Goal: Task Accomplishment & Management: Use online tool/utility

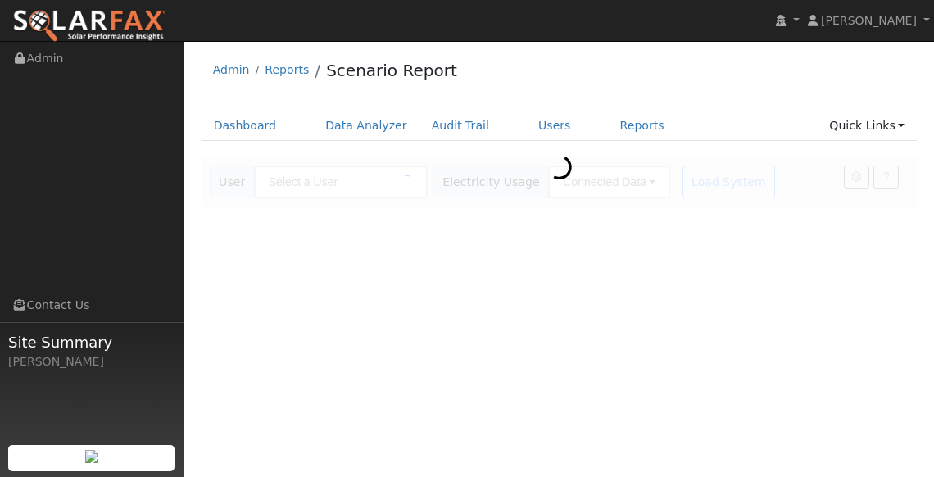
type input "[PERSON_NAME]"
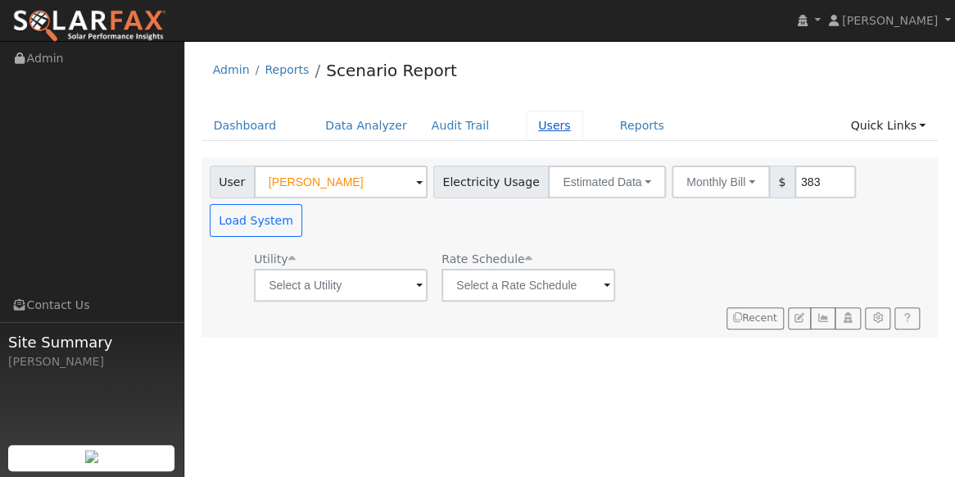
click at [532, 122] on link "Users" at bounding box center [554, 126] width 57 height 30
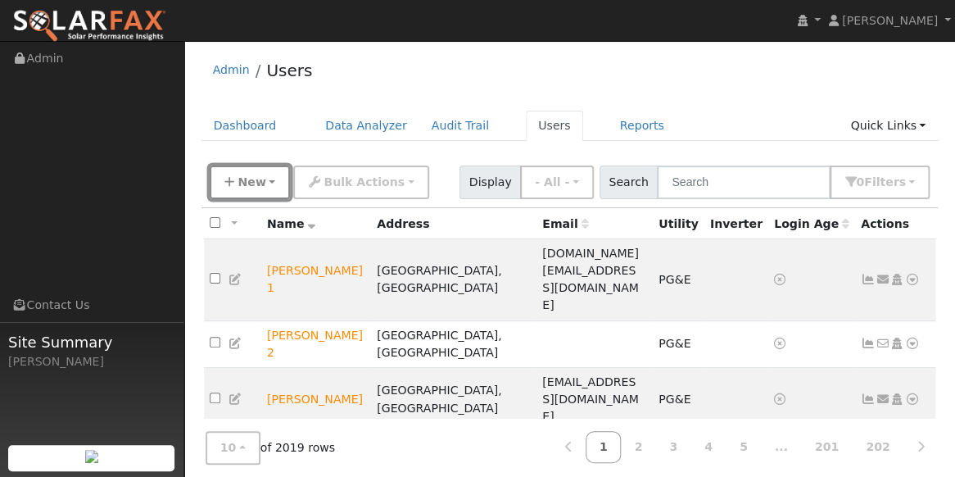
click at [229, 185] on icon "button" at bounding box center [229, 181] width 10 height 11
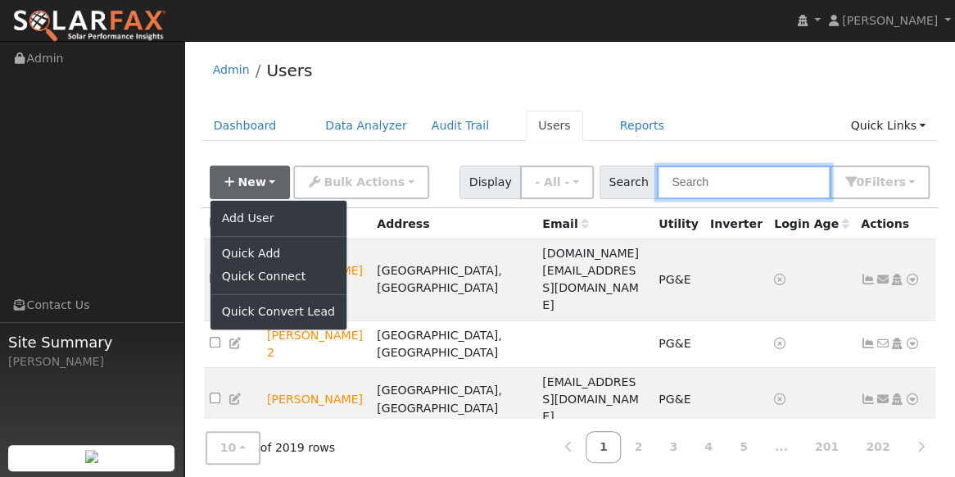
click at [729, 178] on input "text" at bounding box center [744, 182] width 174 height 34
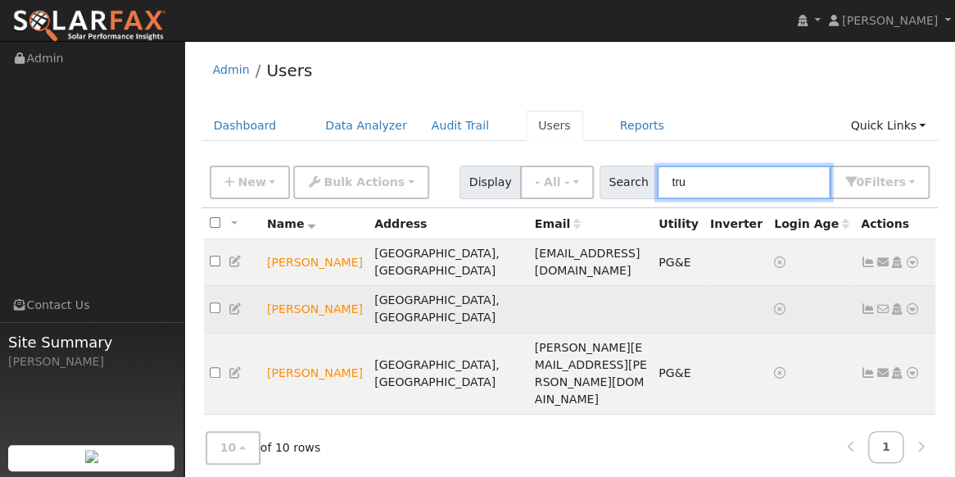
type input "tru"
click at [912, 303] on icon at bounding box center [912, 308] width 15 height 11
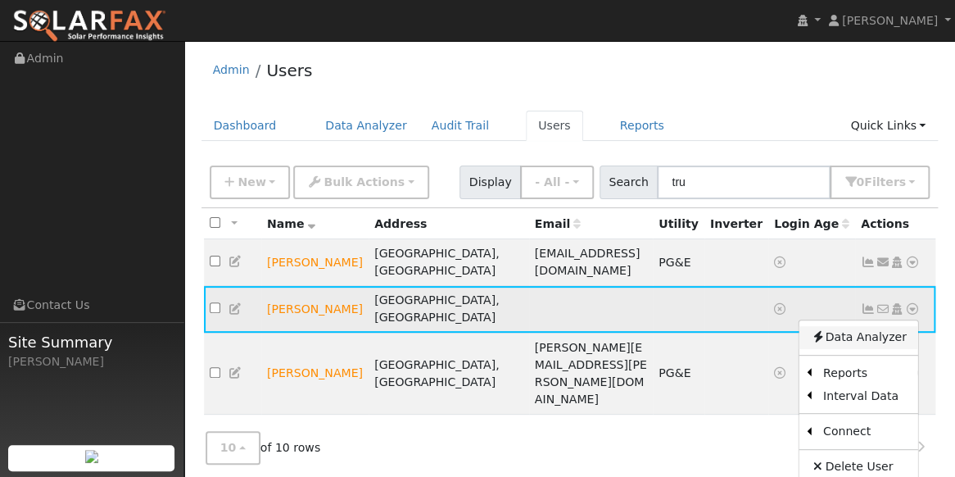
click at [862, 326] on link "Data Analyzer" at bounding box center [859, 337] width 119 height 23
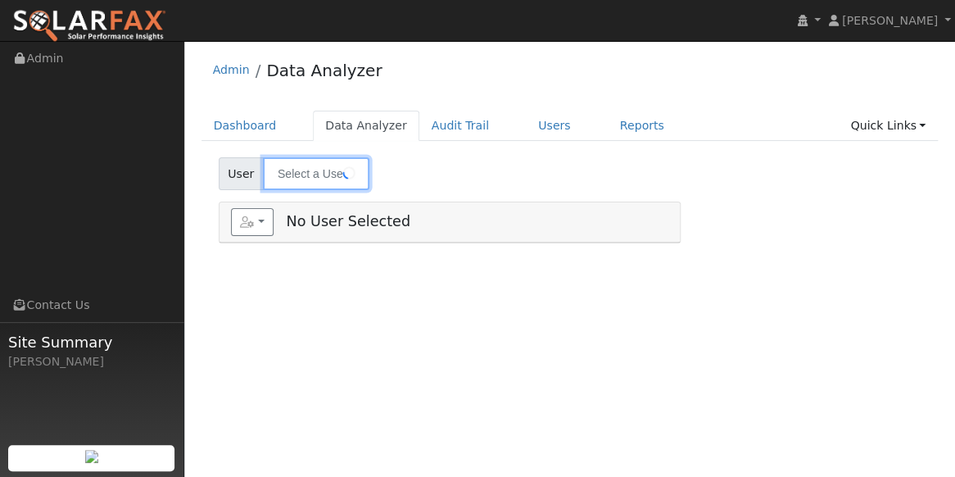
type input "Tru Fisher"
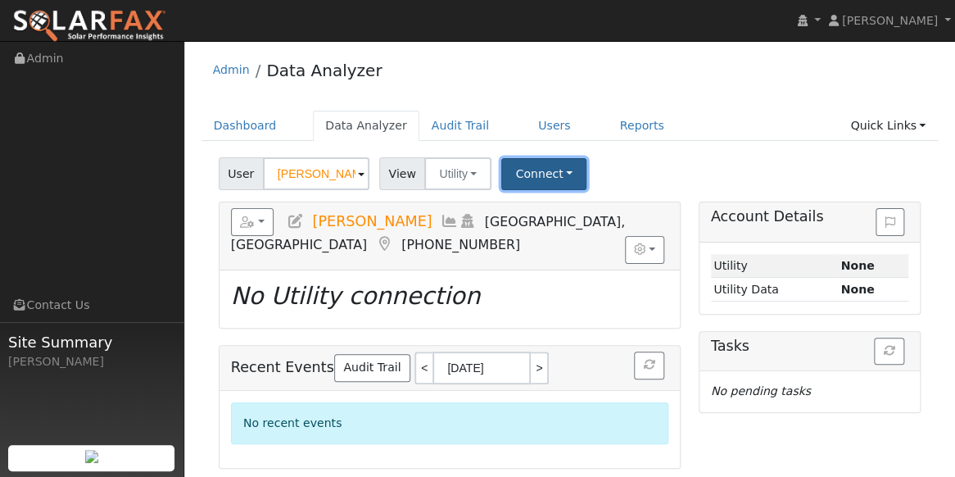
click at [560, 175] on button "Connect" at bounding box center [543, 174] width 85 height 32
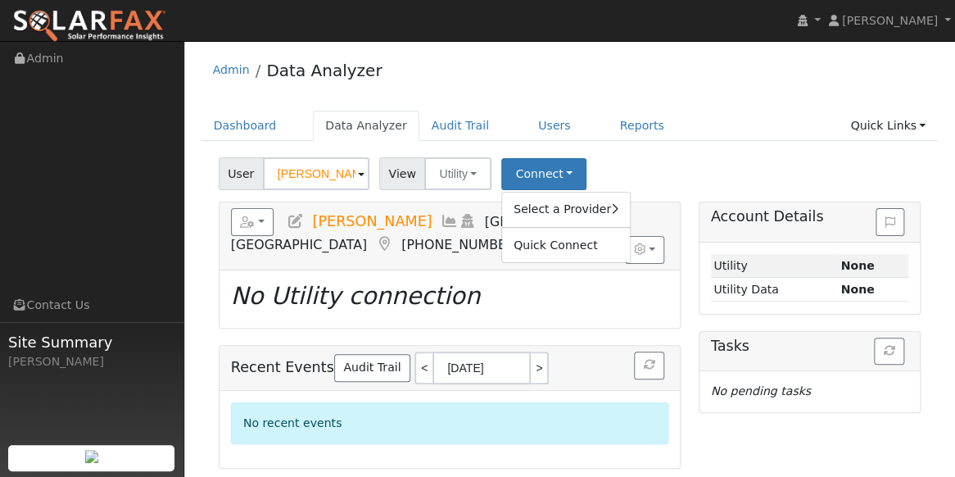
click at [664, 163] on div "User Tru Fisher Account Default Account Default Account 1881 Redondo Road, West…" at bounding box center [569, 171] width 709 height 39
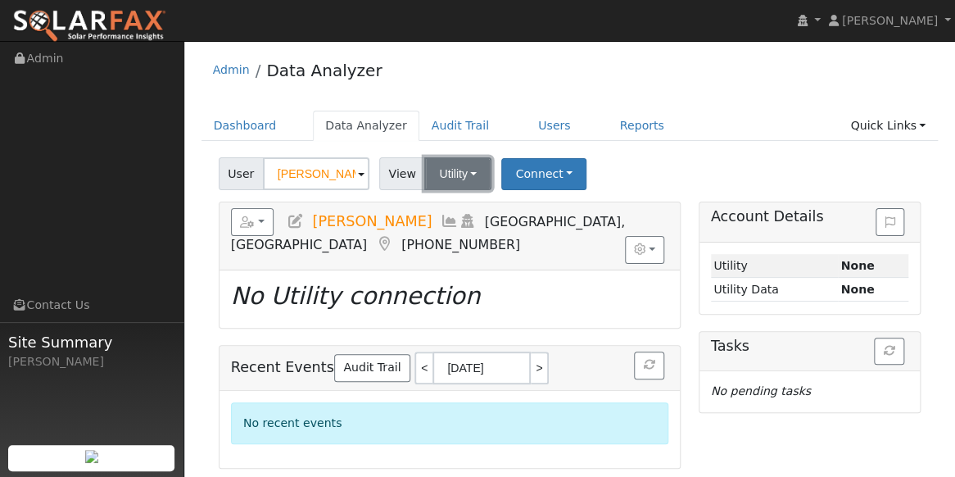
click at [482, 185] on button "Utility" at bounding box center [457, 173] width 67 height 33
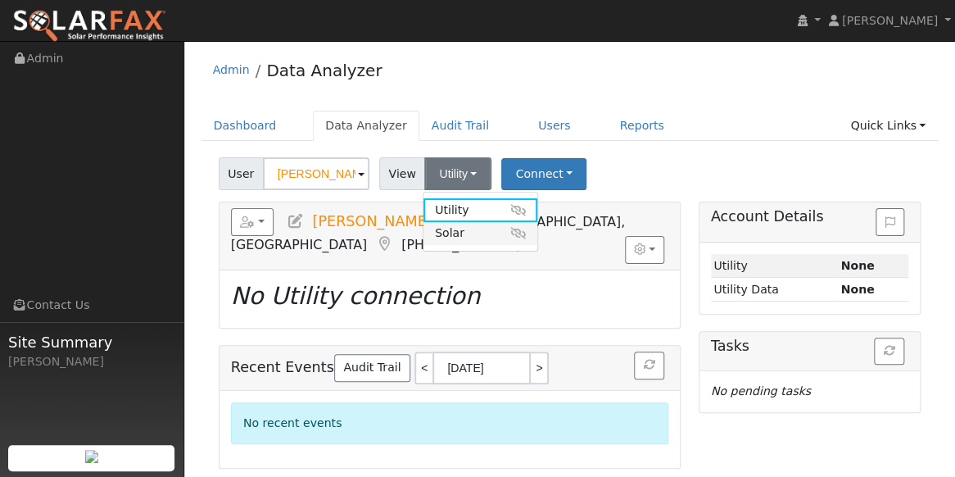
click at [487, 232] on link "Solar" at bounding box center [481, 233] width 114 height 23
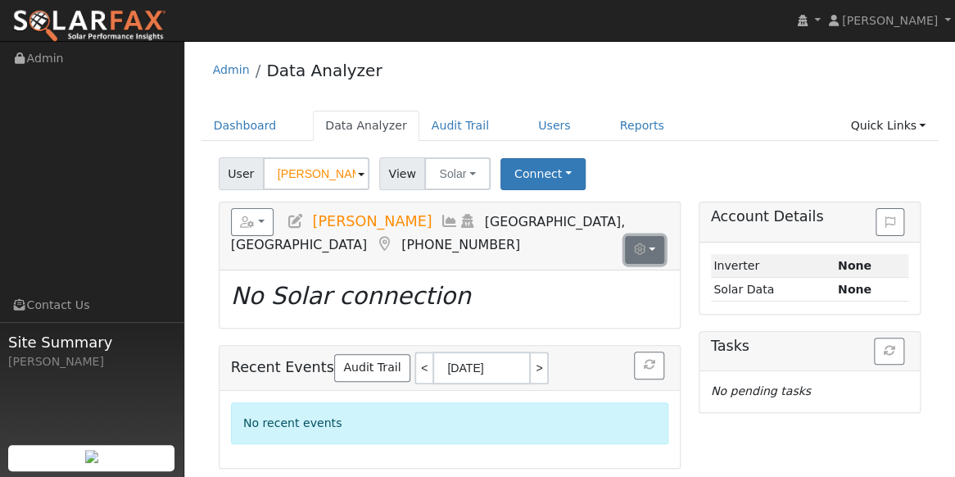
click at [656, 240] on button "button" at bounding box center [645, 250] width 40 height 28
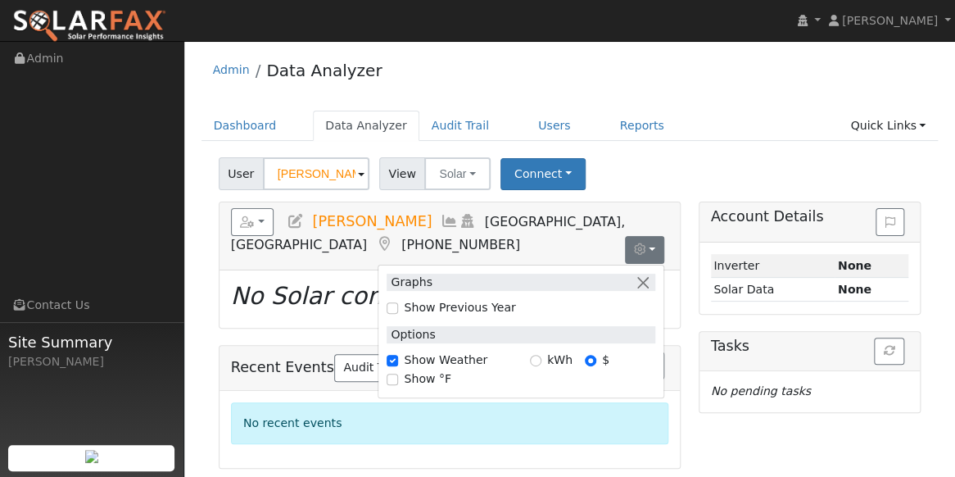
click at [656, 197] on div "User Tru Fisher Account Default Account Default Account 1881 Redondo Road, West…" at bounding box center [570, 310] width 737 height 316
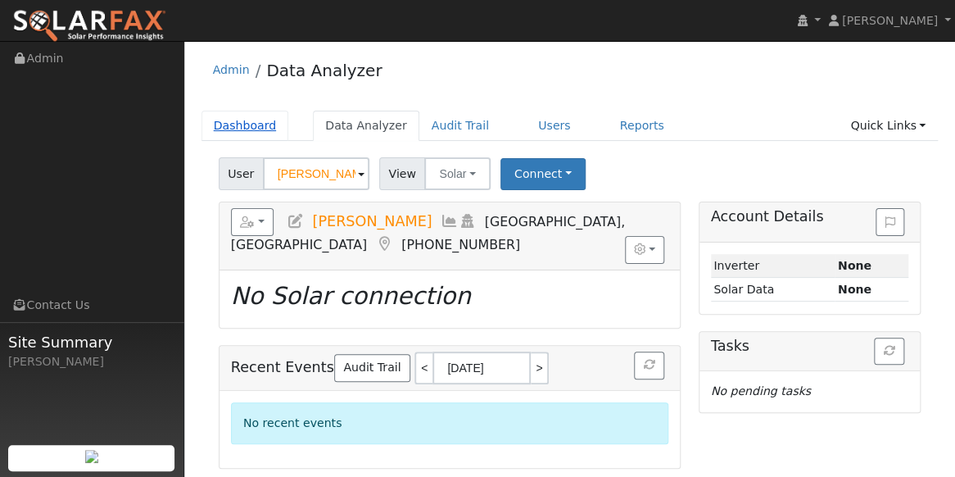
click at [243, 117] on link "Dashboard" at bounding box center [246, 126] width 88 height 30
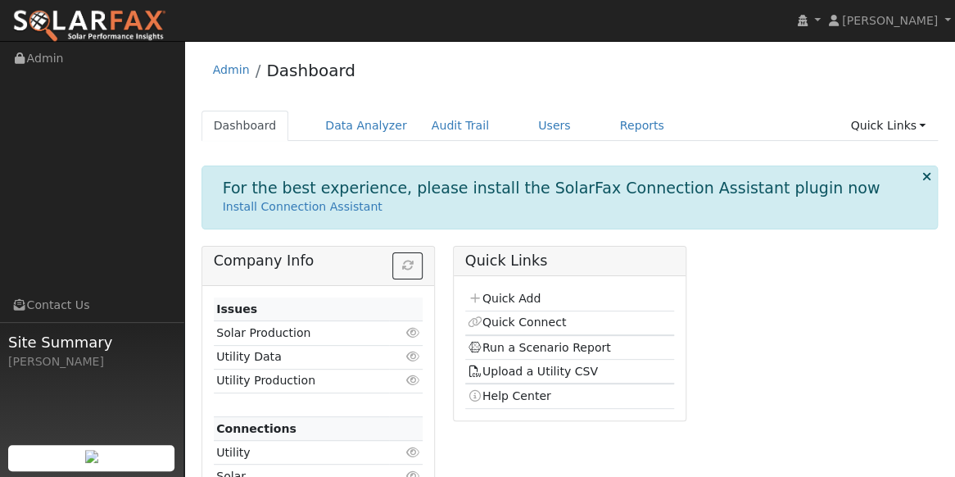
drag, startPoint x: 292, startPoint y: 333, endPoint x: 401, endPoint y: 329, distance: 109.1
click at [293, 332] on td "Solar Production" at bounding box center [301, 333] width 175 height 24
click at [519, 317] on link "Quick Connect" at bounding box center [517, 321] width 98 height 13
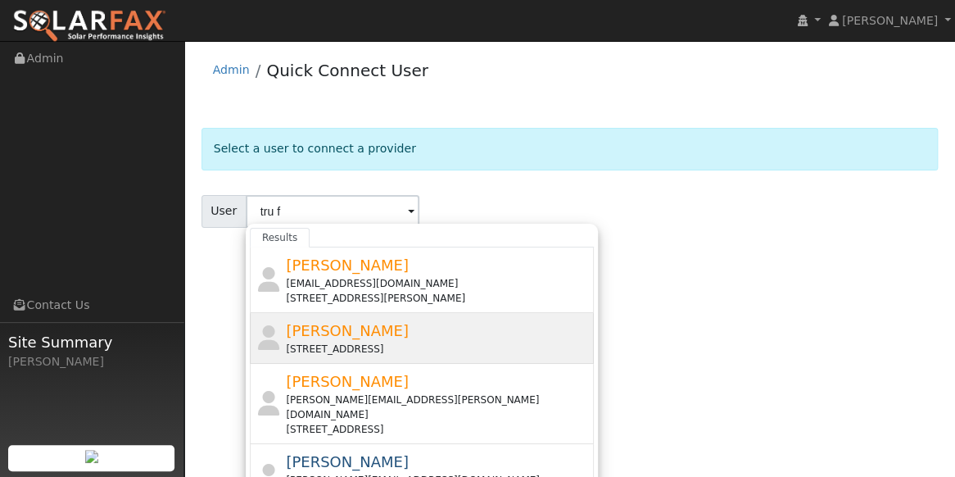
click at [299, 336] on span "[PERSON_NAME]" at bounding box center [347, 330] width 123 height 17
type input "[PERSON_NAME]"
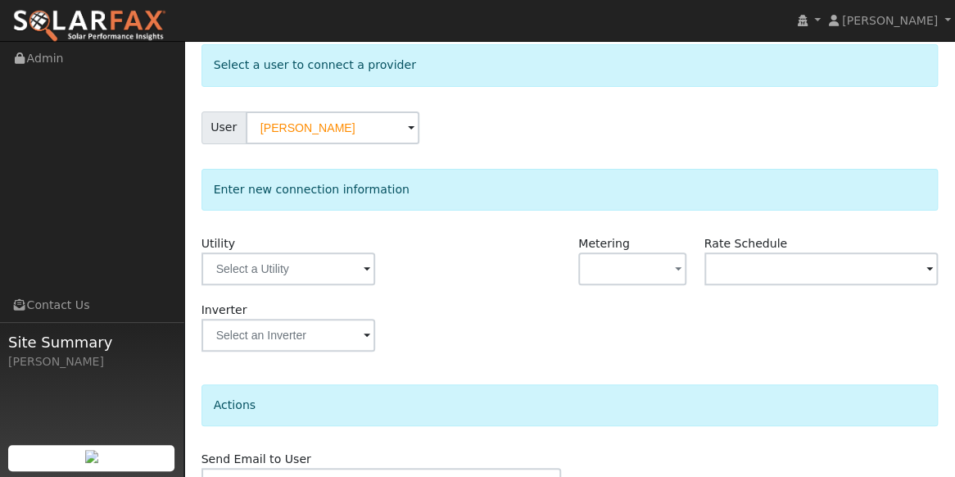
scroll to position [98, 0]
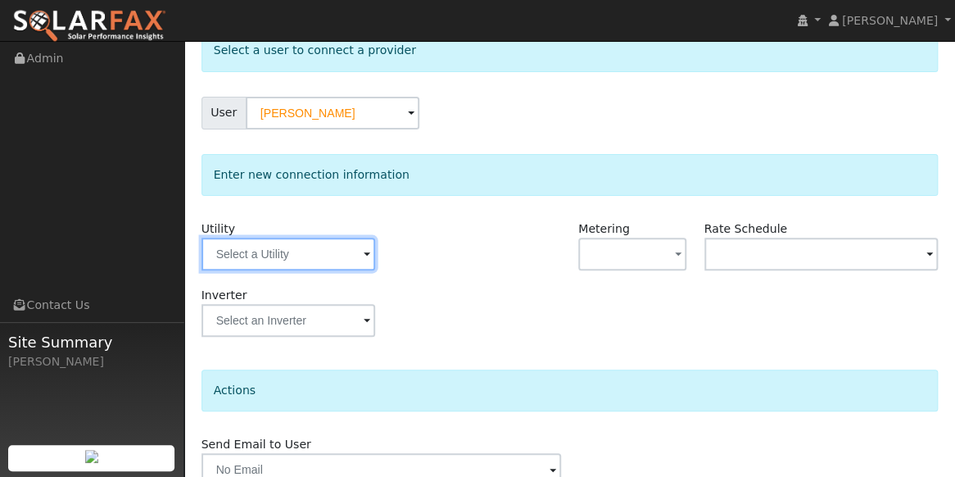
click at [327, 252] on input "text" at bounding box center [289, 254] width 174 height 33
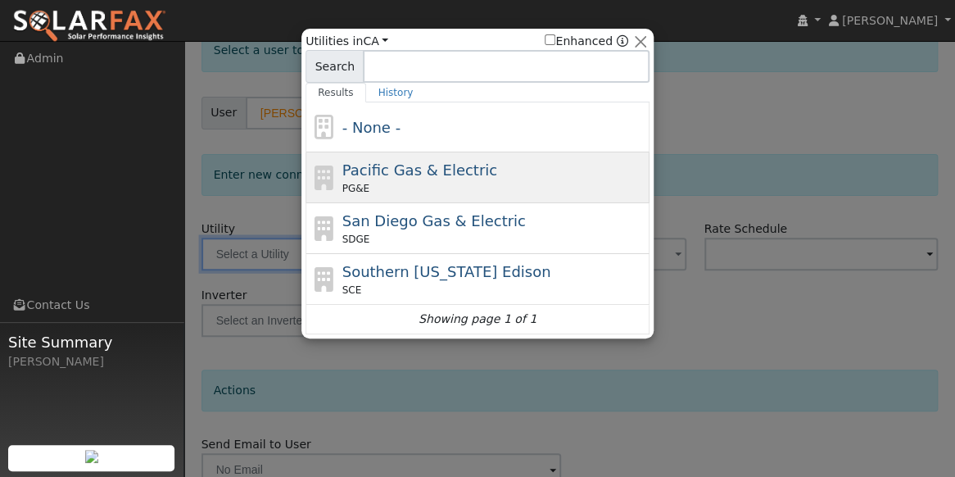
click at [388, 181] on div "PG&E" at bounding box center [494, 188] width 304 height 15
type input "PG&E"
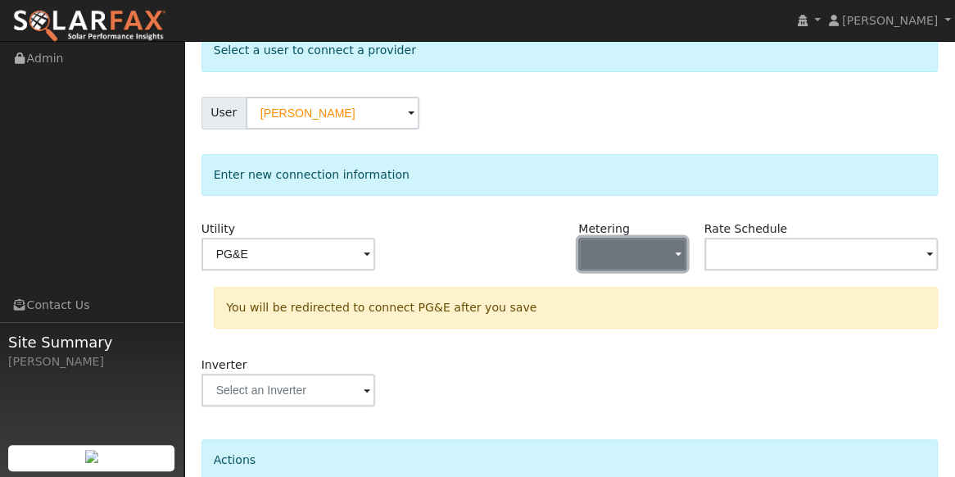
click at [678, 247] on span "button" at bounding box center [678, 255] width 7 height 17
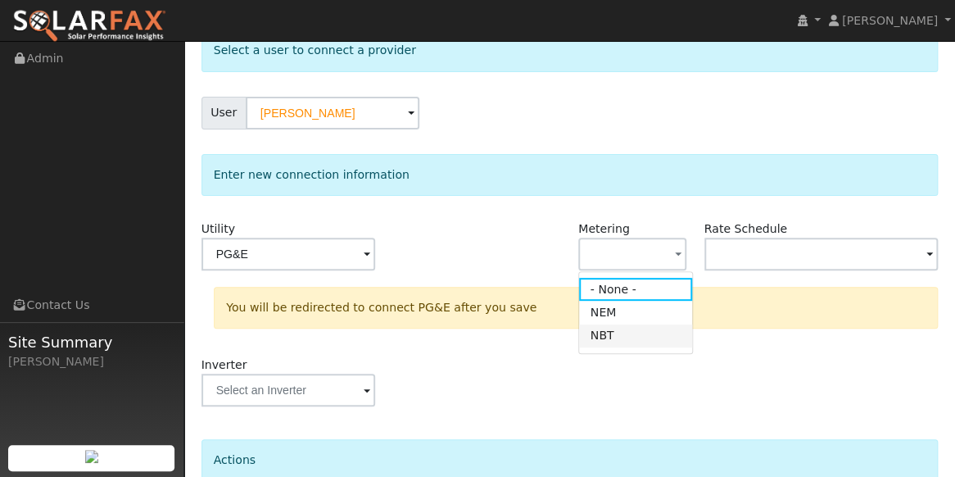
click at [631, 334] on link "NBT" at bounding box center [636, 335] width 114 height 23
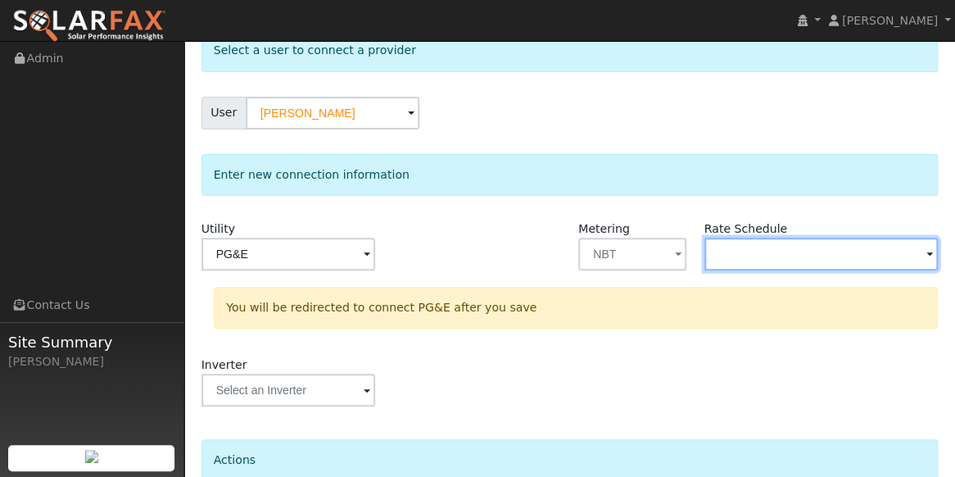
click at [764, 245] on input "text" at bounding box center [822, 254] width 234 height 33
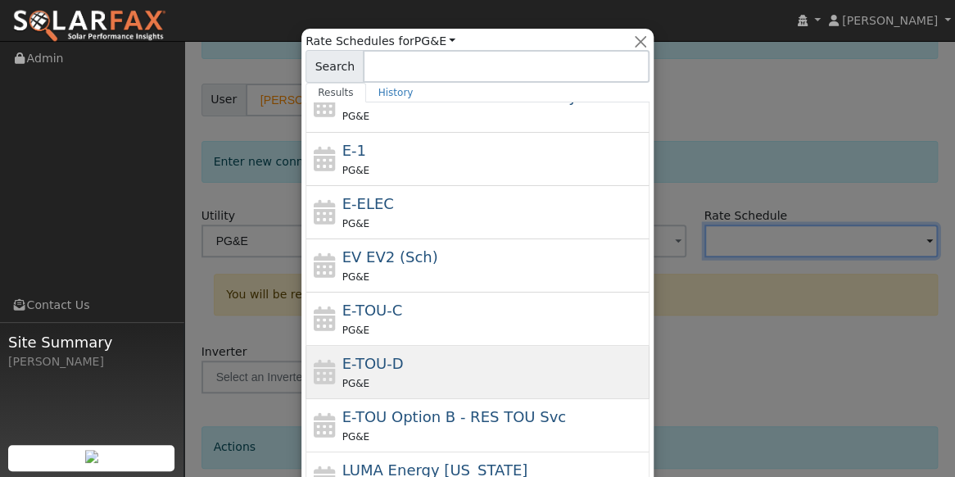
scroll to position [245, 0]
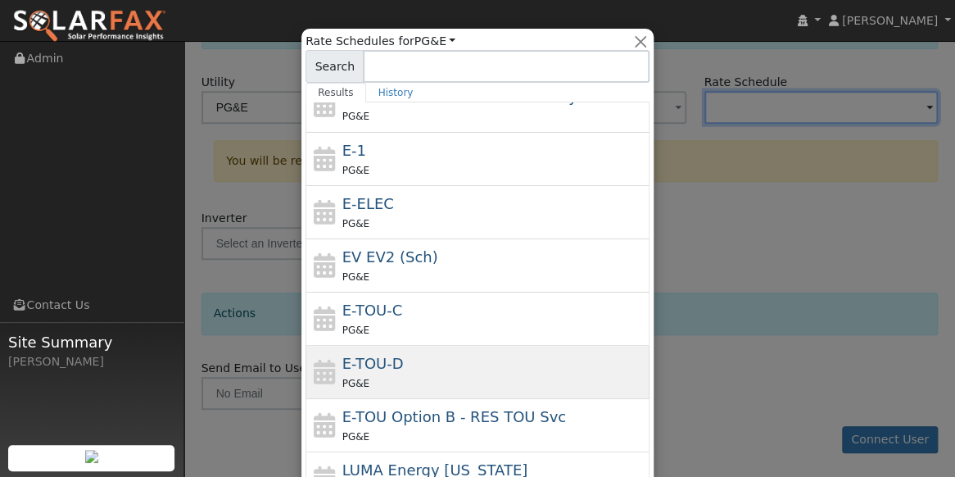
click at [381, 374] on div "PG&E" at bounding box center [494, 382] width 304 height 17
type input "E-TOU-D"
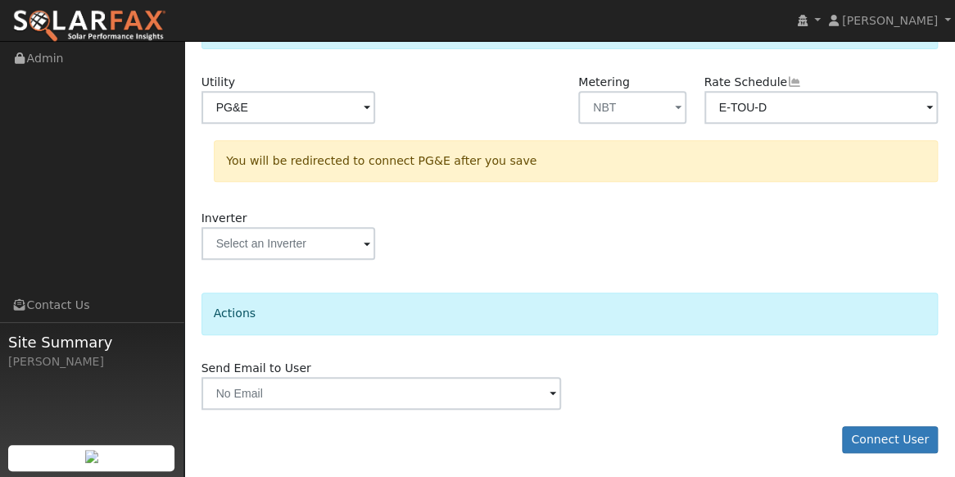
click at [364, 245] on span at bounding box center [367, 244] width 7 height 19
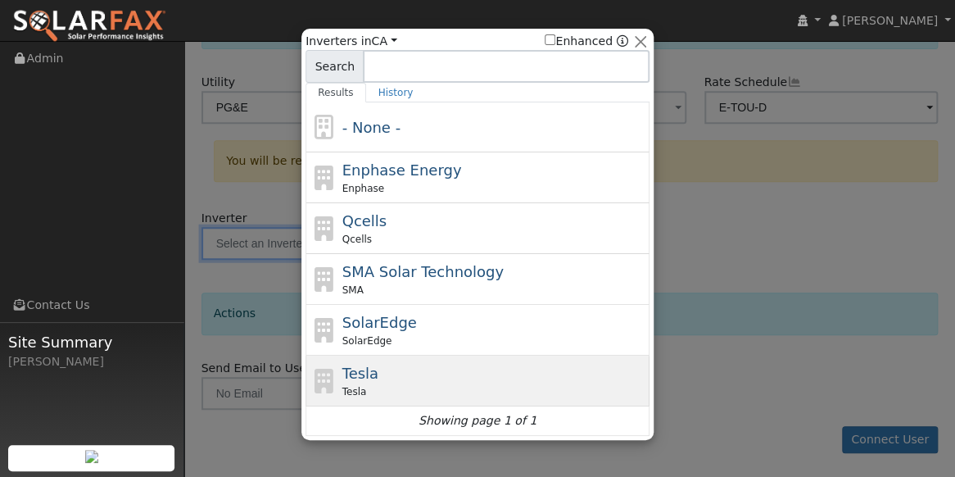
click at [351, 388] on span "Tesla" at bounding box center [354, 391] width 25 height 15
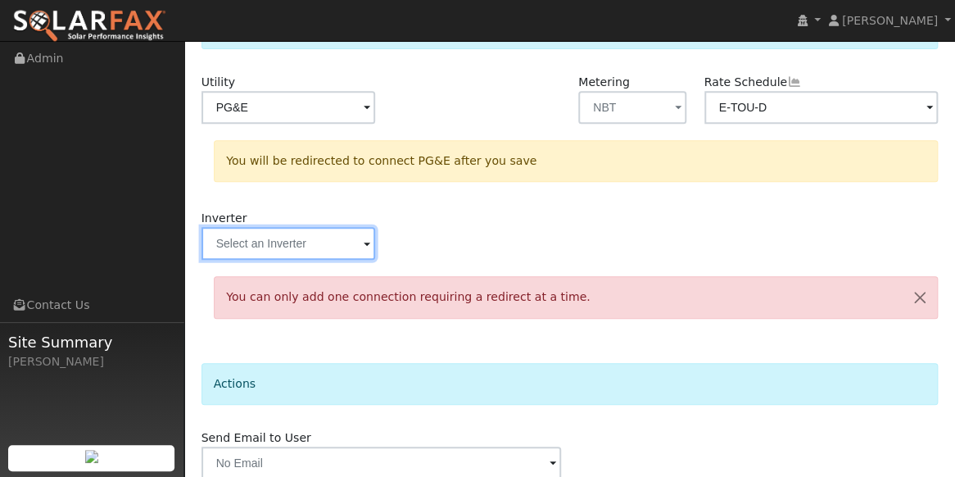
click at [353, 246] on input "text" at bounding box center [289, 243] width 174 height 33
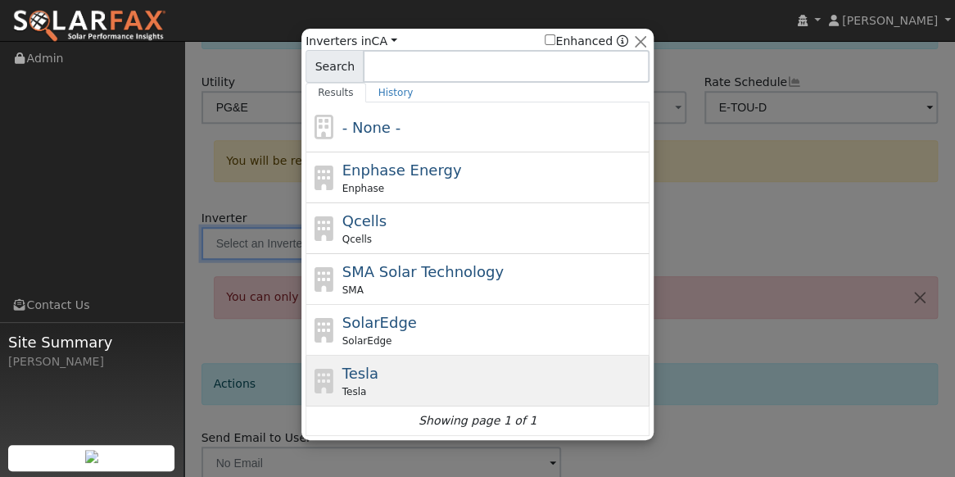
click at [419, 369] on div "Tesla Tesla" at bounding box center [494, 380] width 304 height 37
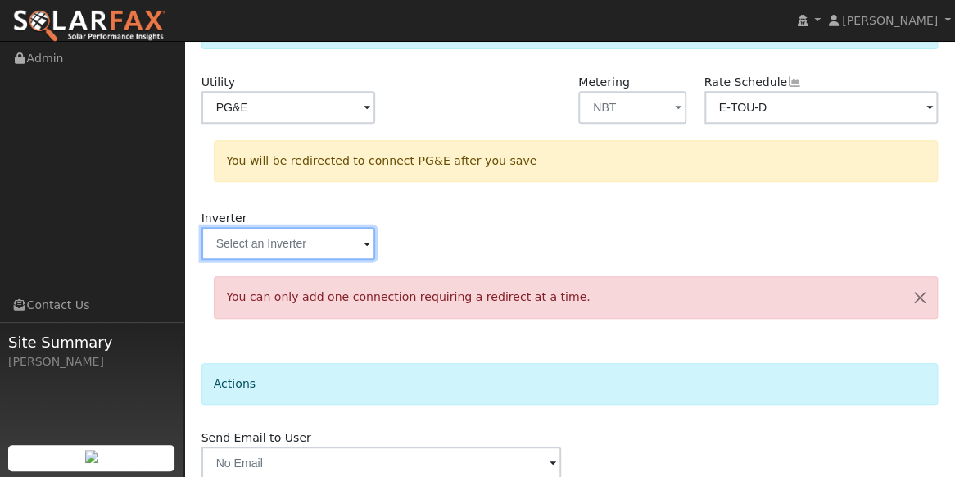
click at [351, 246] on input "text" at bounding box center [289, 243] width 174 height 33
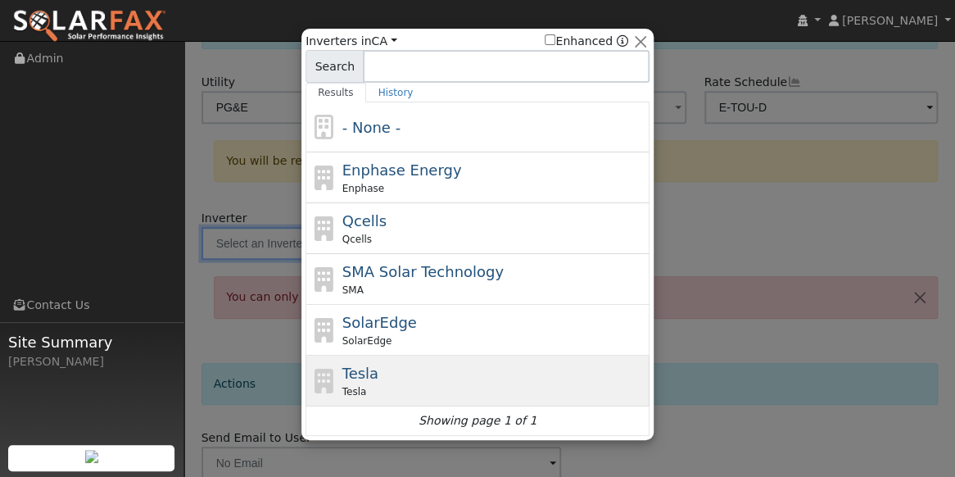
click at [362, 374] on span "Tesla" at bounding box center [360, 373] width 36 height 17
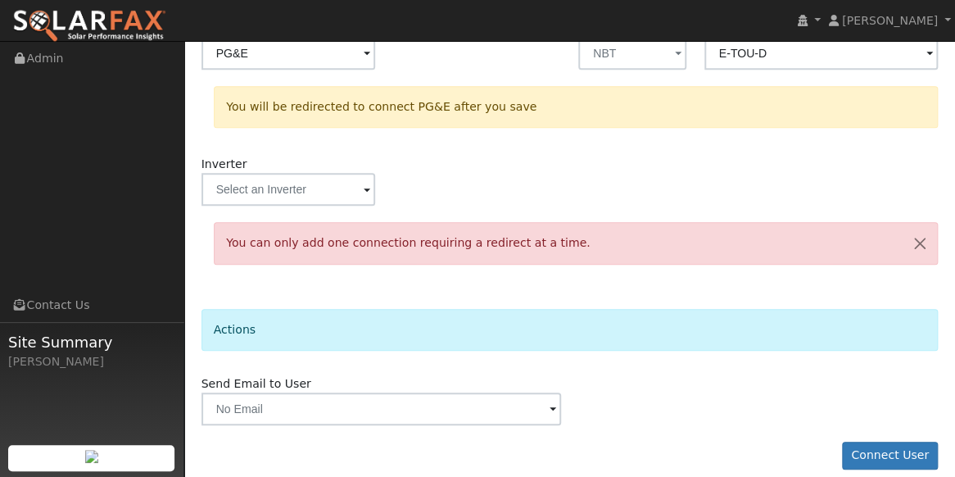
scroll to position [315, 0]
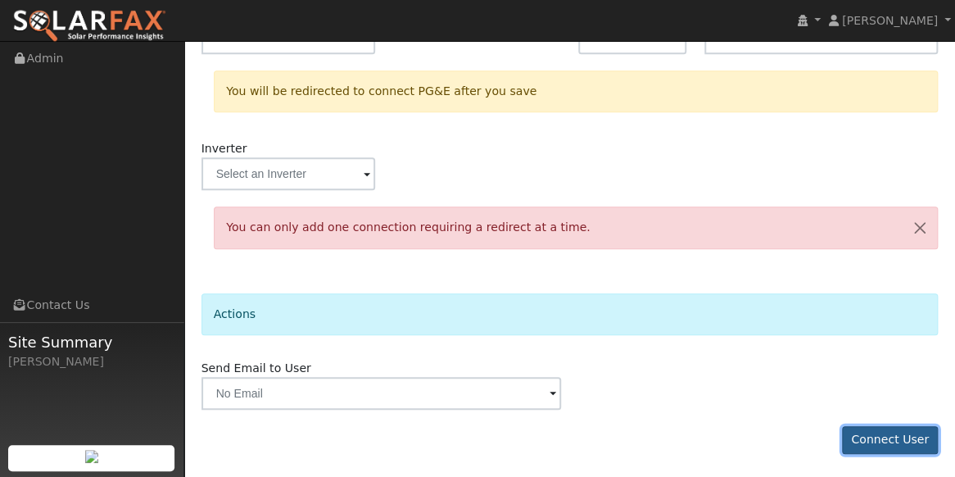
click at [870, 437] on button "Connect User" at bounding box center [890, 440] width 97 height 28
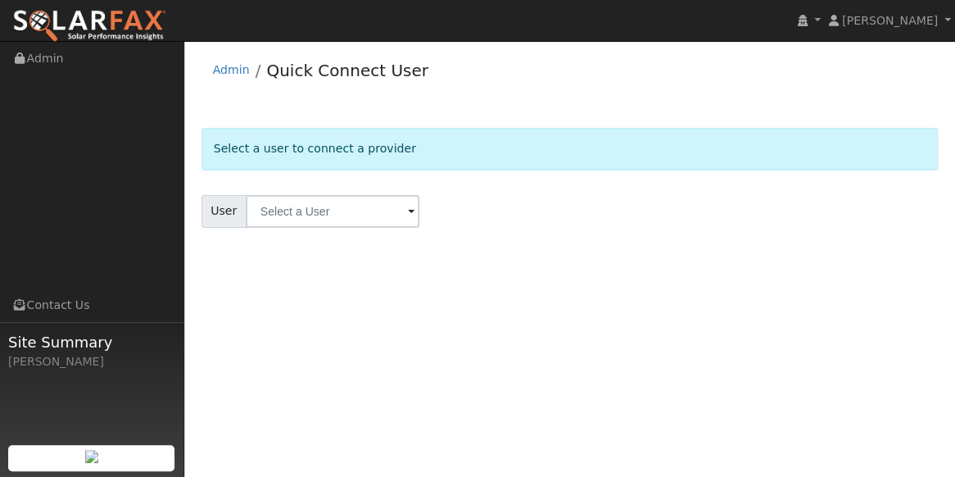
click at [211, 66] on div "Admin Quick Connect User" at bounding box center [570, 74] width 737 height 50
click at [215, 68] on link "Admin" at bounding box center [231, 69] width 37 height 13
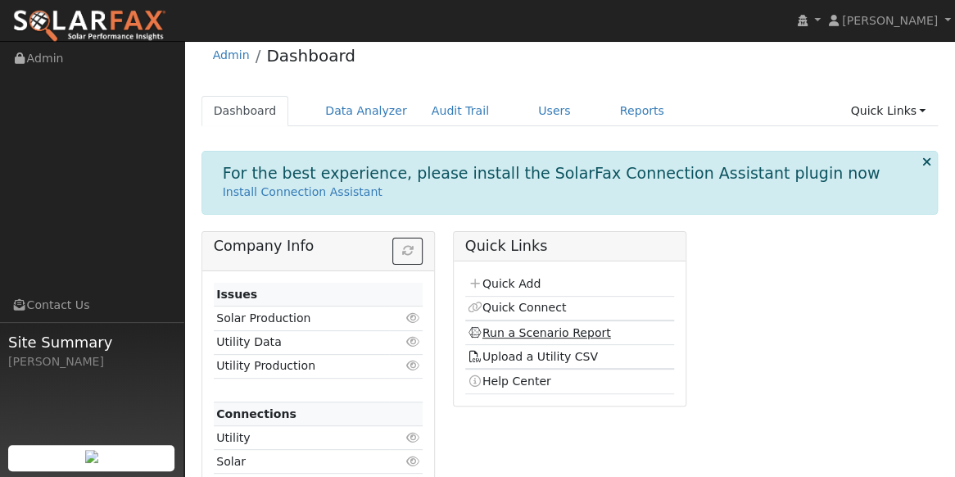
scroll to position [42, 0]
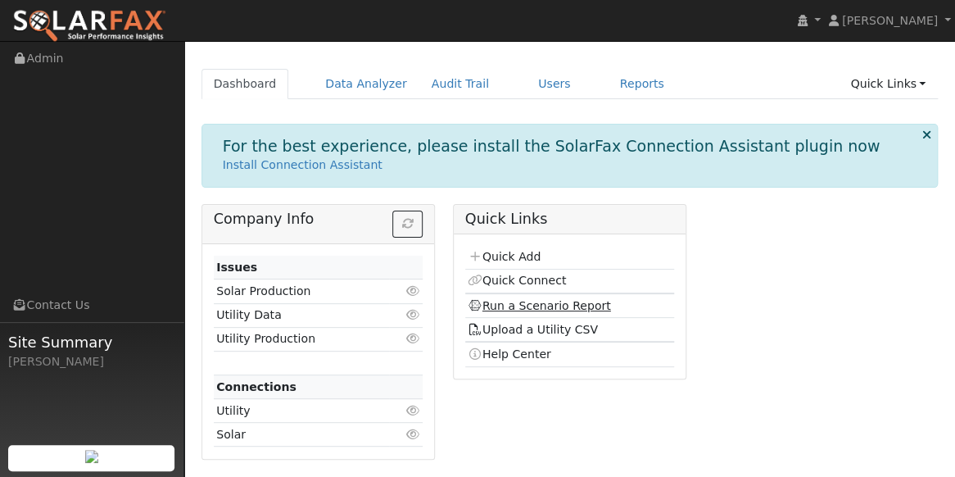
click at [526, 307] on link "Run a Scenario Report" at bounding box center [539, 305] width 143 height 13
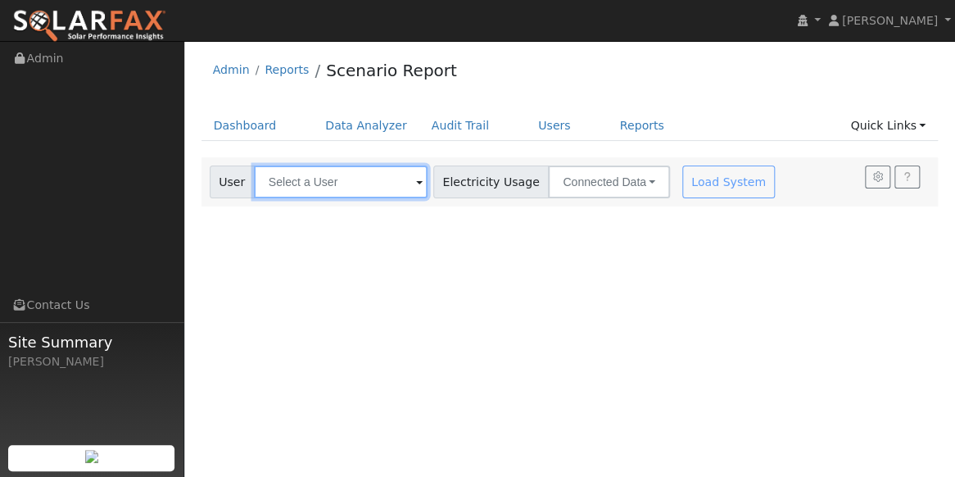
click at [388, 179] on input "text" at bounding box center [341, 181] width 174 height 33
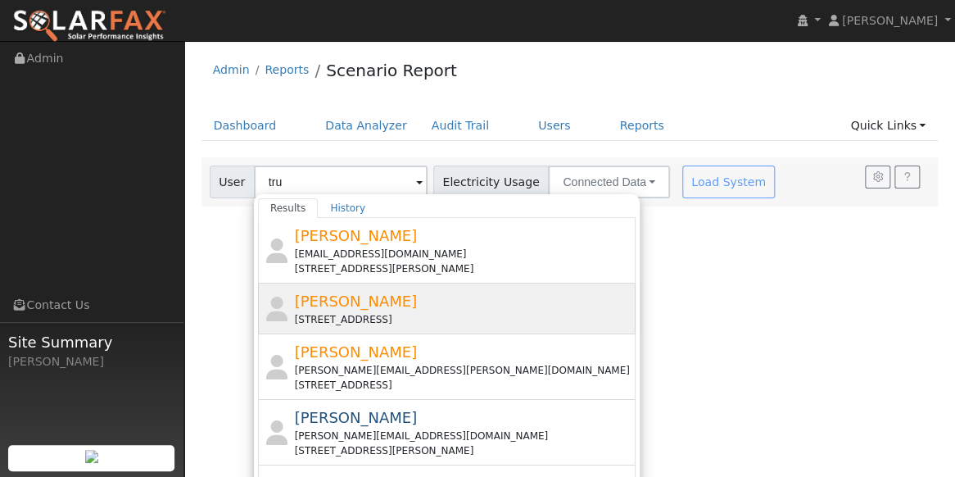
click at [338, 301] on span "[PERSON_NAME]" at bounding box center [356, 300] width 123 height 17
type input "[PERSON_NAME]"
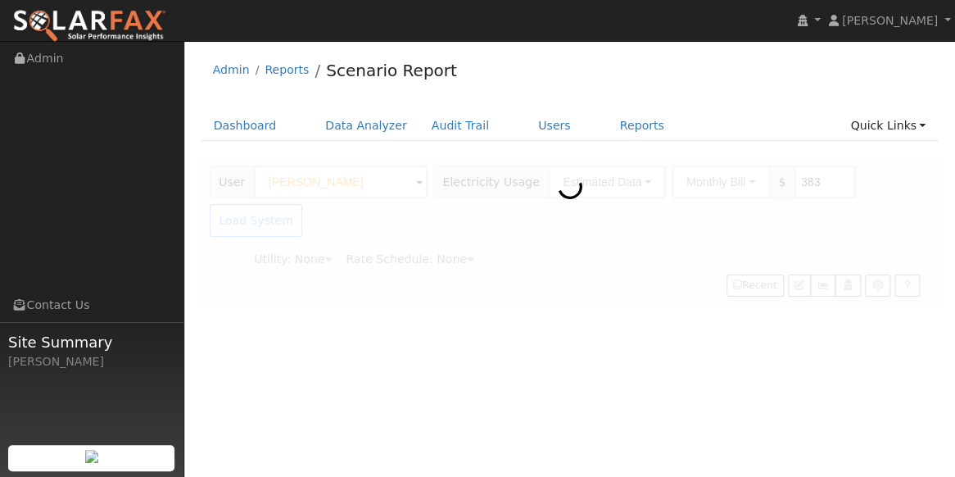
type input "Pacific Gas & Electric"
type input "E-TOU-D"
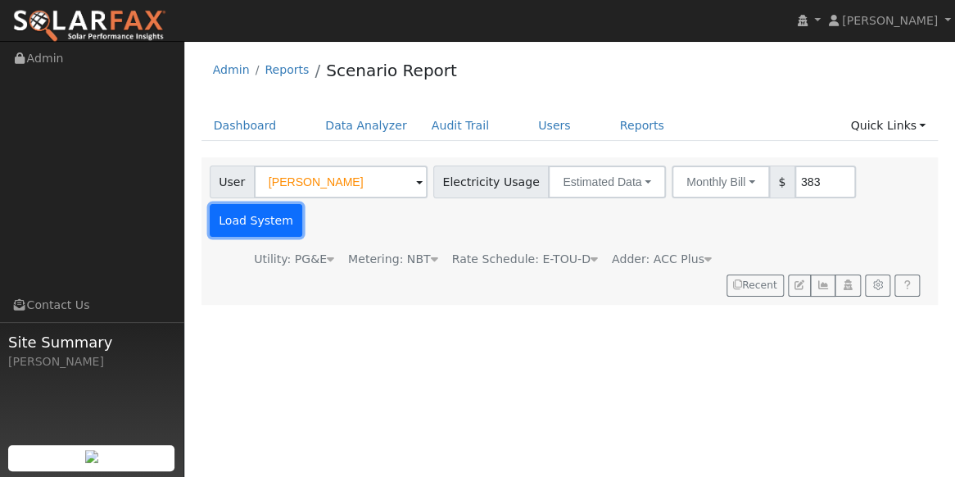
click at [303, 204] on button "Load System" at bounding box center [256, 220] width 93 height 33
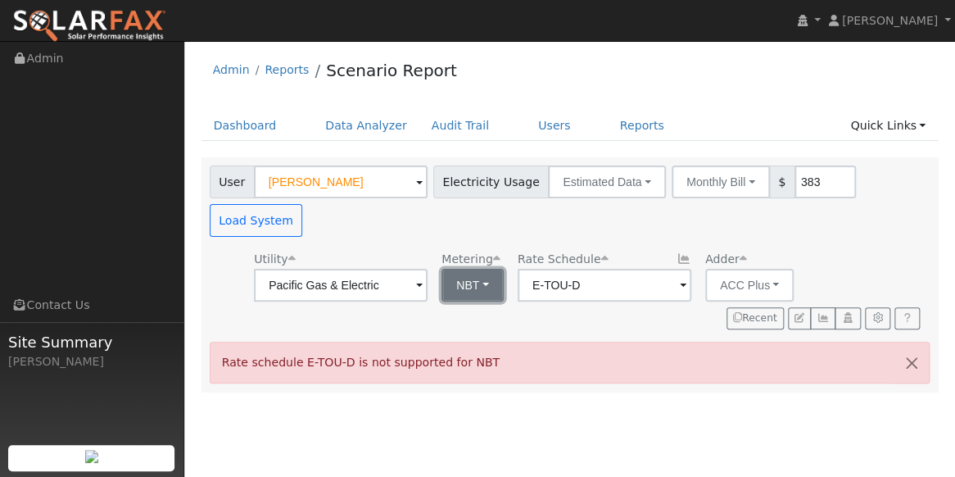
click at [451, 269] on button "NBT" at bounding box center [473, 285] width 62 height 33
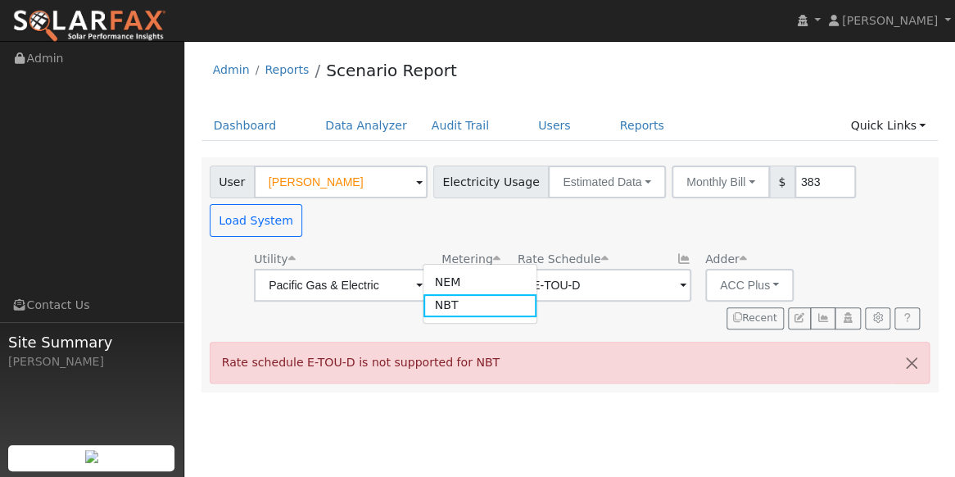
click at [484, 251] on div "Metering NBT NEM NBT" at bounding box center [473, 276] width 68 height 50
click at [680, 277] on span at bounding box center [683, 286] width 7 height 19
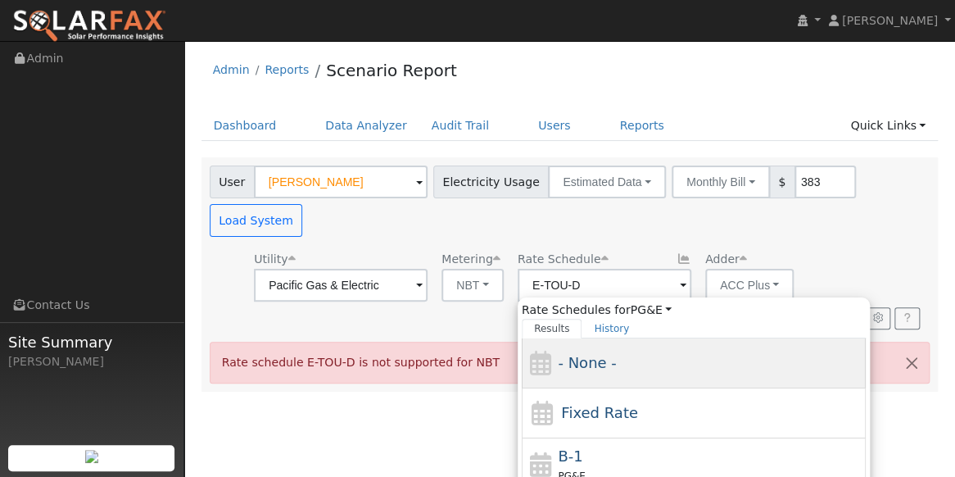
click at [587, 338] on div "- None -" at bounding box center [694, 363] width 344 height 50
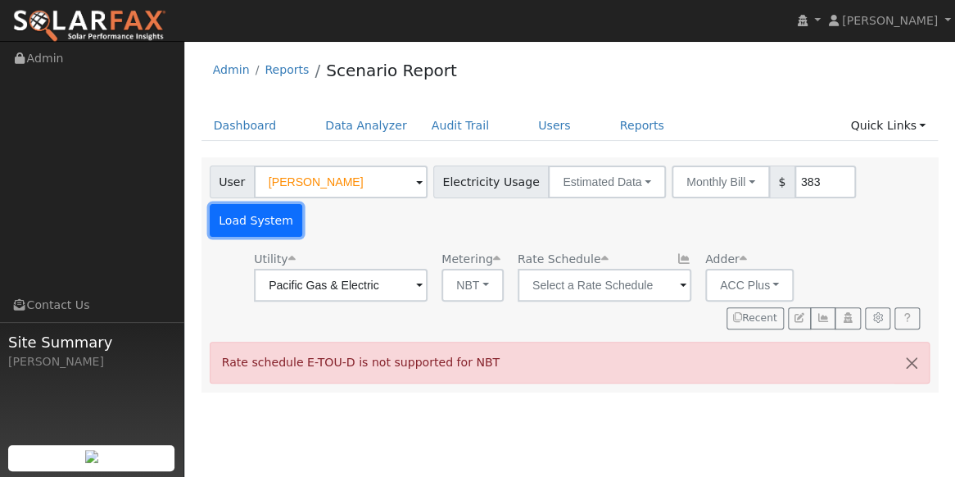
click at [303, 204] on button "Load System" at bounding box center [256, 220] width 93 height 33
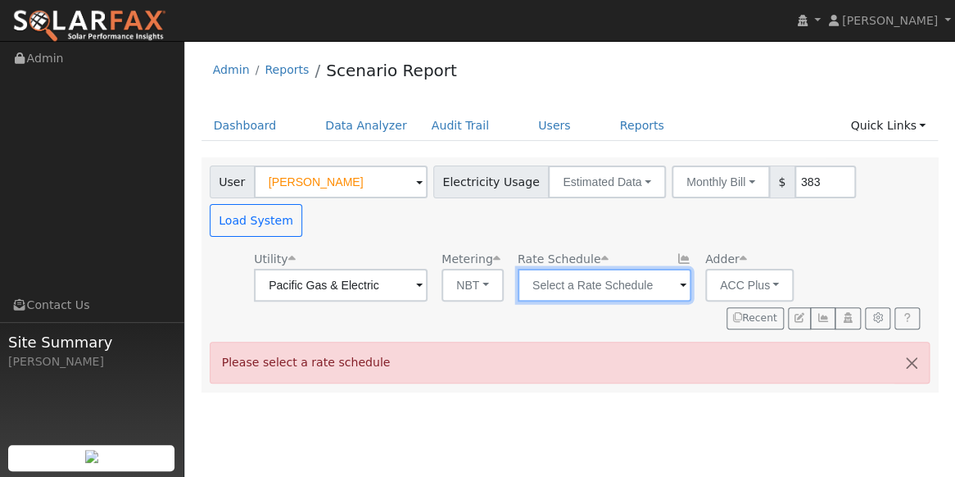
click at [638, 269] on input "text" at bounding box center [605, 285] width 174 height 33
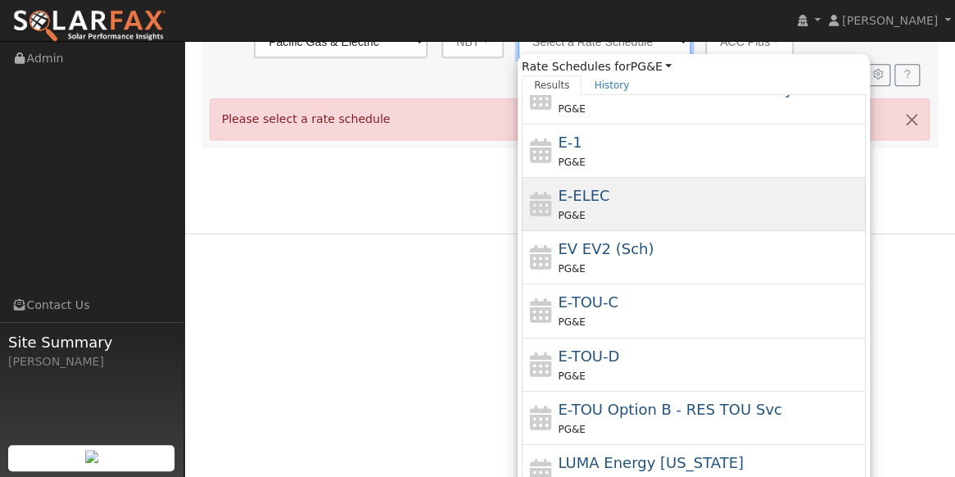
scroll to position [172, 0]
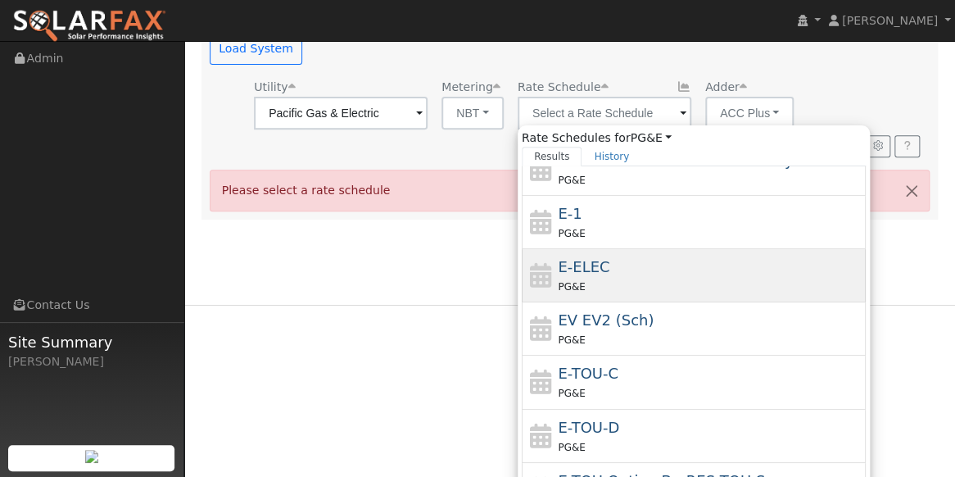
click at [634, 256] on div "E-ELEC PG&E" at bounding box center [710, 275] width 304 height 39
type input "E-ELEC"
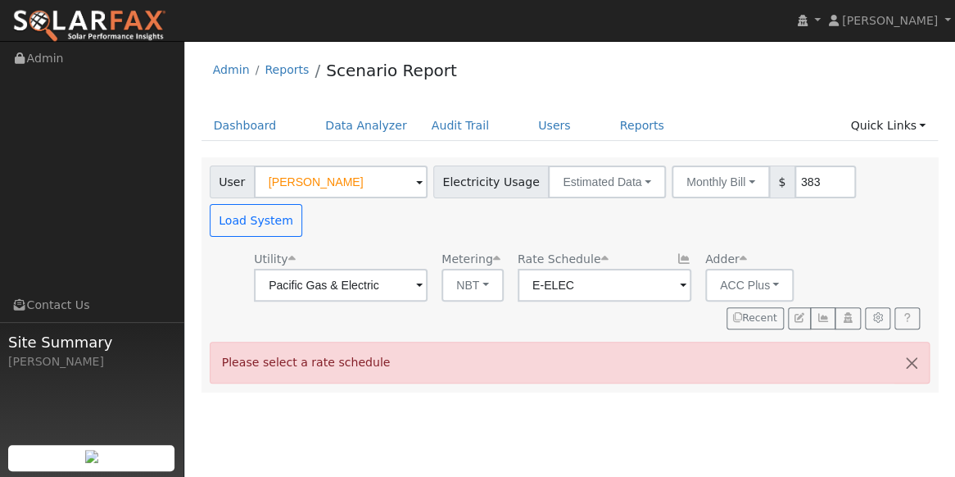
scroll to position [0, 0]
click at [303, 204] on button "Load System" at bounding box center [256, 220] width 93 height 33
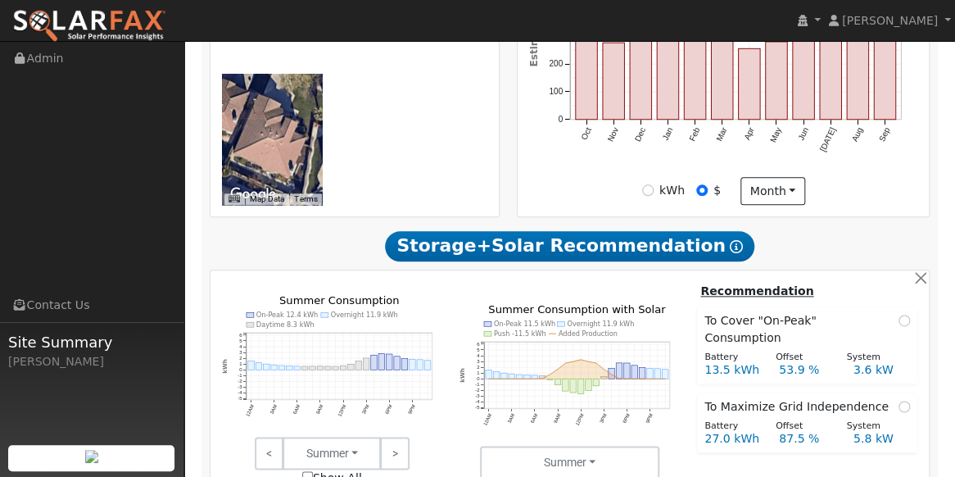
scroll to position [650, 0]
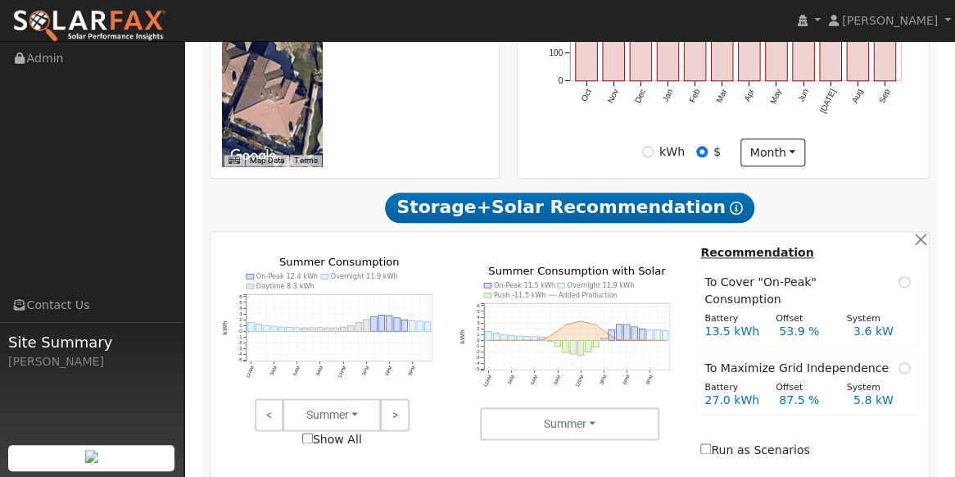
type input "0"
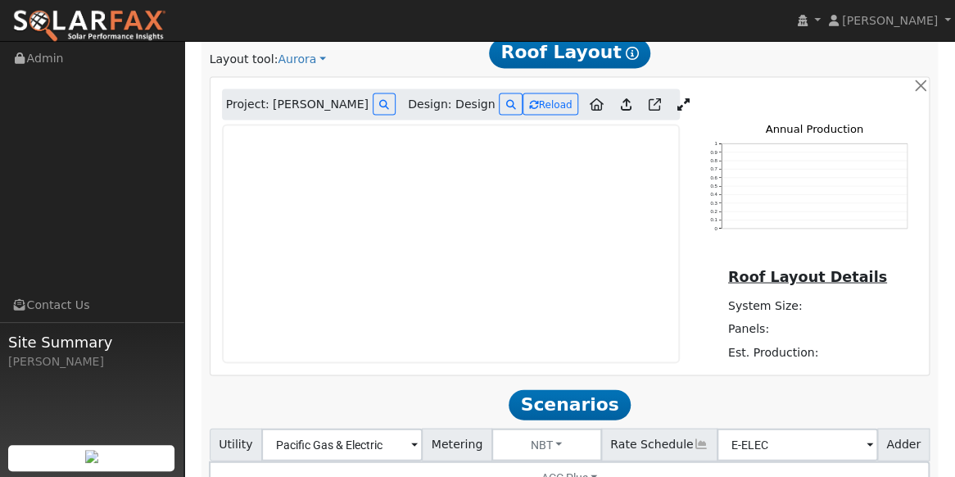
scroll to position [963, 0]
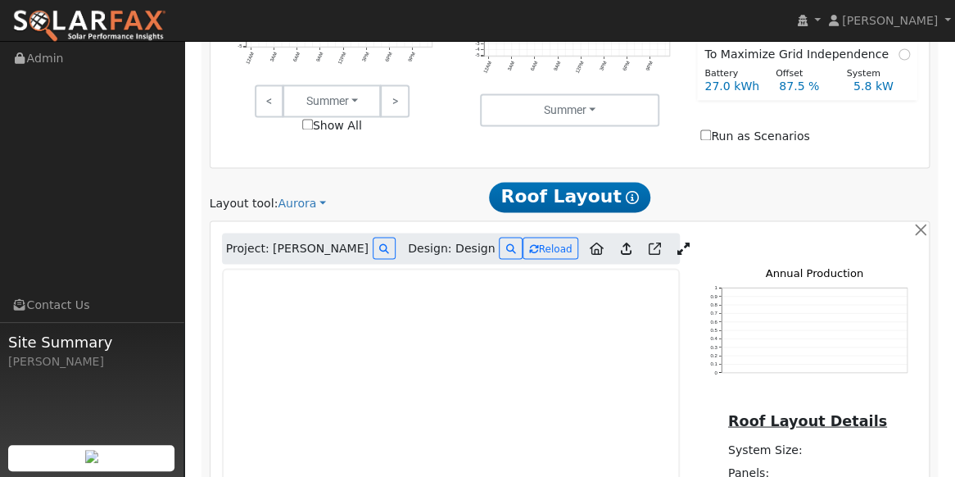
click at [678, 242] on icon at bounding box center [684, 248] width 12 height 12
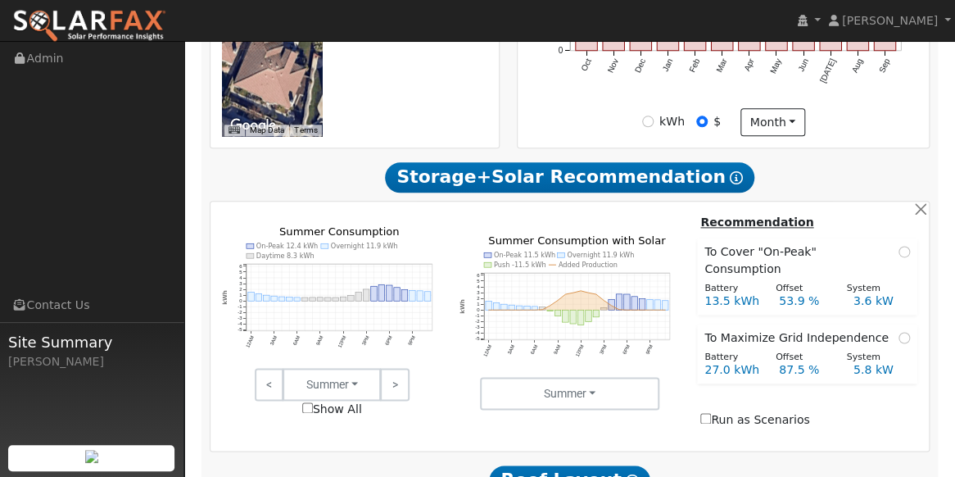
scroll to position [388, 0]
